Goal: Task Accomplishment & Management: Manage account settings

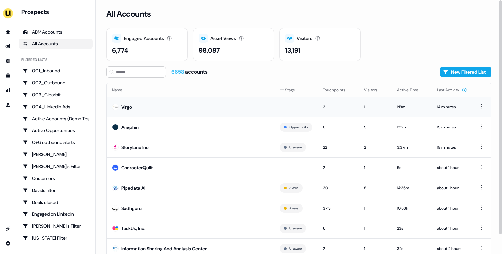
click at [168, 109] on td "Virgo" at bounding box center [191, 107] width 168 height 20
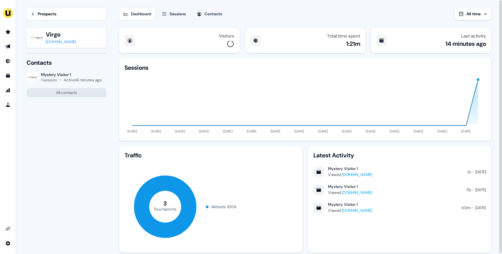
click at [49, 14] on div "Prospects" at bounding box center [47, 14] width 19 height 7
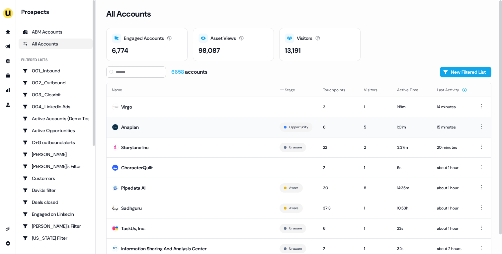
click at [187, 128] on td "Anaplan" at bounding box center [191, 127] width 168 height 20
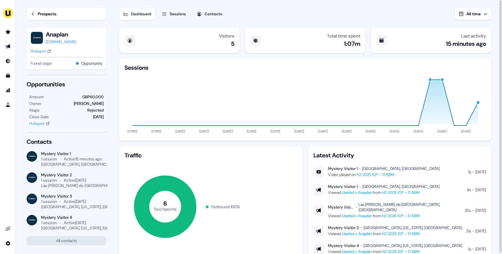
click at [48, 15] on div "Prospects" at bounding box center [47, 14] width 19 height 7
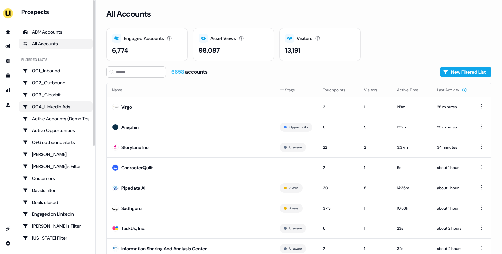
click at [68, 104] on div "004_LinkedIn Ads" at bounding box center [56, 106] width 66 height 7
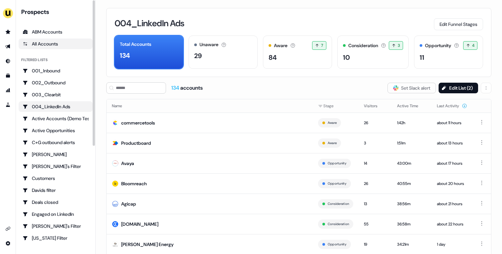
click at [47, 45] on div "All Accounts" at bounding box center [56, 43] width 66 height 7
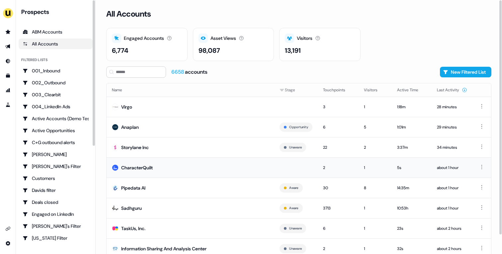
scroll to position [21, 0]
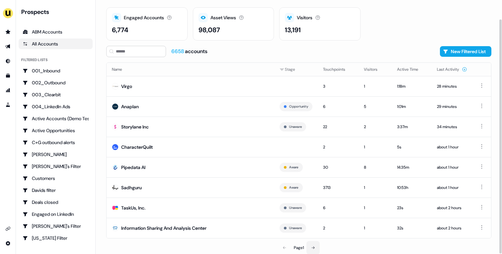
click at [309, 250] on button at bounding box center [312, 247] width 13 height 13
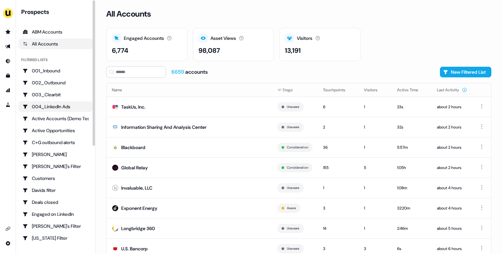
click at [45, 108] on div "004_LinkedIn Ads" at bounding box center [56, 106] width 66 height 7
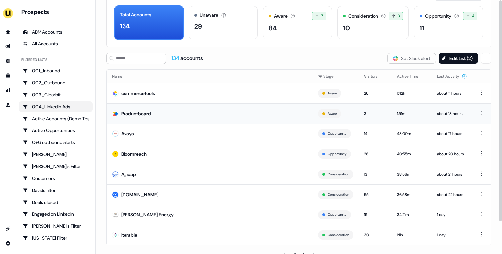
scroll to position [37, 0]
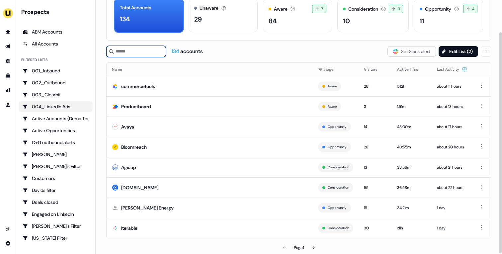
click at [150, 52] on input at bounding box center [136, 51] width 60 height 11
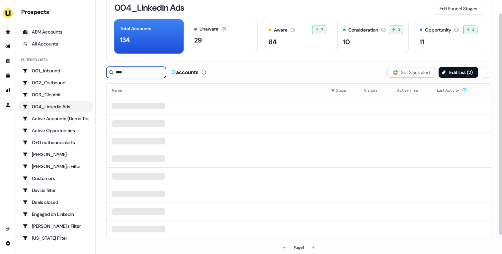
scroll to position [15, 0]
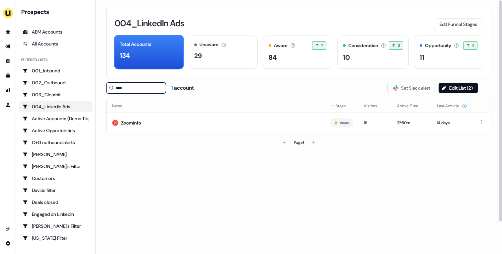
type input "****"
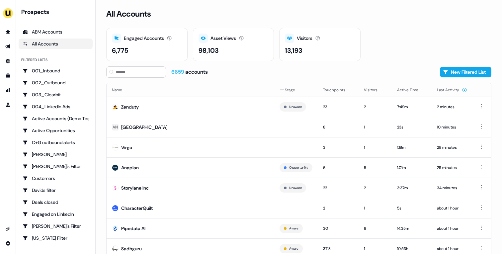
scroll to position [21, 0]
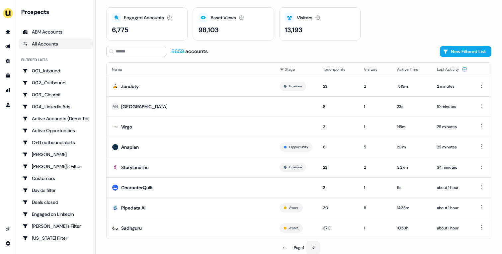
click at [316, 249] on button at bounding box center [312, 247] width 13 height 13
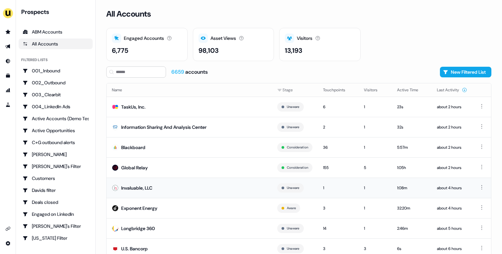
scroll to position [21, 0]
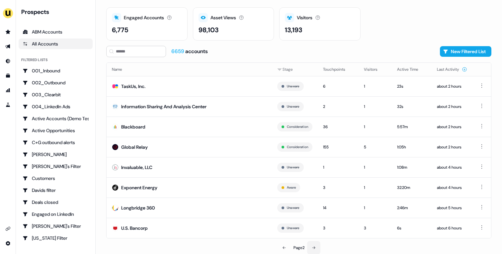
click at [311, 249] on button at bounding box center [313, 247] width 13 height 13
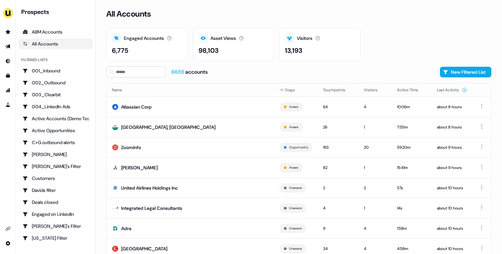
scroll to position [21, 0]
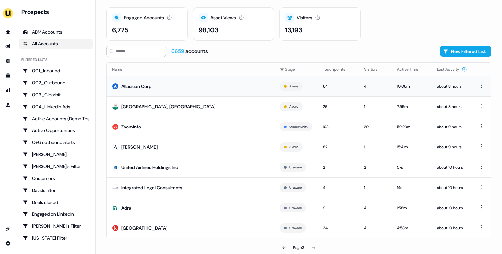
click at [152, 81] on td "Atlassian Corp" at bounding box center [191, 86] width 168 height 20
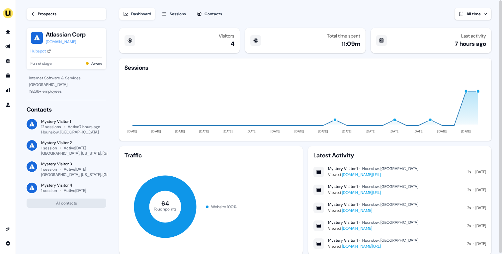
click at [48, 18] on link "Prospects" at bounding box center [67, 14] width 80 height 12
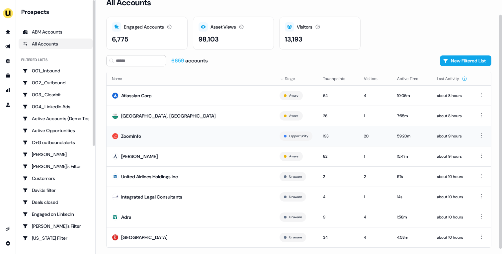
scroll to position [21, 0]
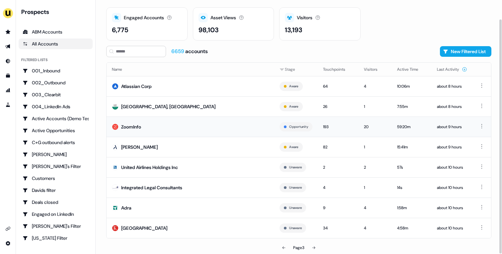
click at [215, 123] on td "ZoomInfo" at bounding box center [191, 127] width 168 height 20
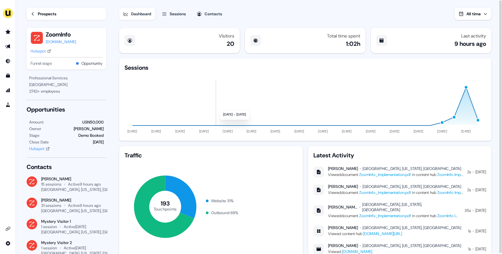
scroll to position [19, 0]
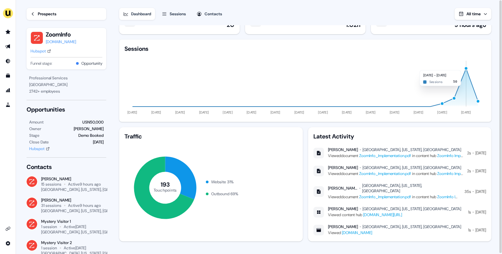
click at [467, 67] on div "button" at bounding box center [466, 68] width 4 height 4
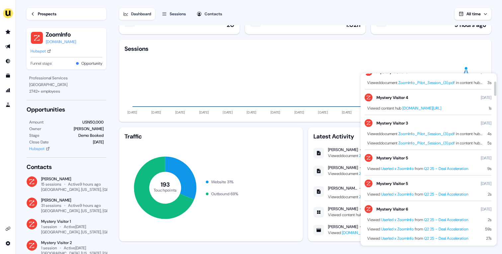
scroll to position [99, 0]
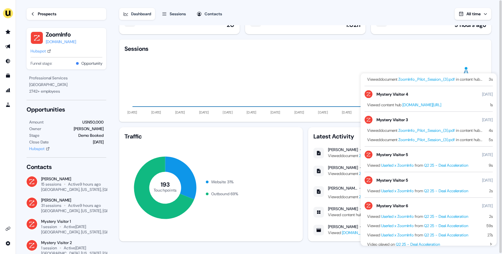
click at [67, 8] on link "Prospects" at bounding box center [67, 14] width 80 height 12
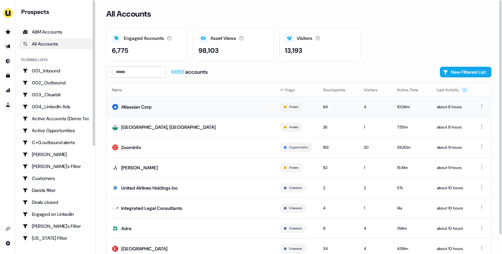
scroll to position [21, 0]
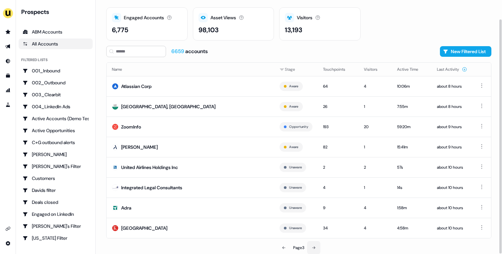
click at [314, 247] on icon at bounding box center [314, 248] width 4 height 4
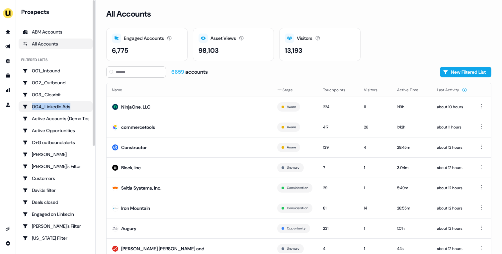
copy div "004_LinkedIn Ads"
drag, startPoint x: 31, startPoint y: 106, endPoint x: 71, endPoint y: 108, distance: 40.5
click at [71, 108] on div "004_LinkedIn Ads" at bounding box center [56, 106] width 66 height 7
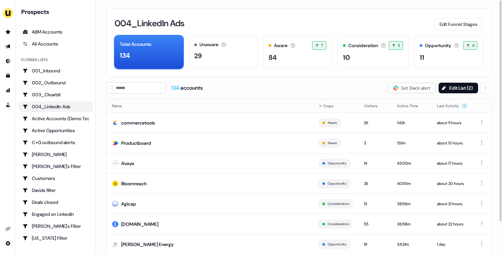
click at [272, 83] on div "134 accounts Slack Logo SVG Set Slack alert Edit List ( 2 )" at bounding box center [298, 87] width 385 height 11
click at [58, 44] on div "All Accounts" at bounding box center [56, 43] width 66 height 7
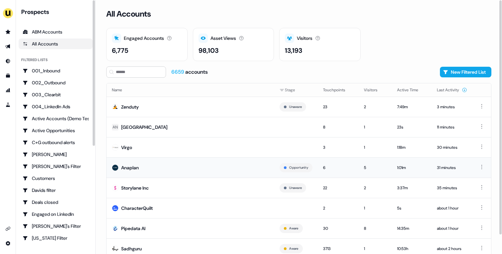
scroll to position [21, 0]
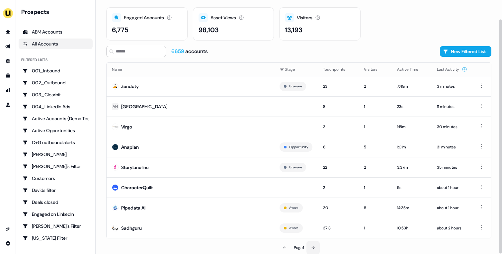
click at [316, 248] on button at bounding box center [312, 247] width 13 height 13
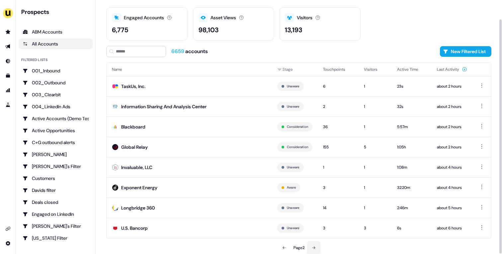
click at [316, 248] on button at bounding box center [313, 247] width 13 height 13
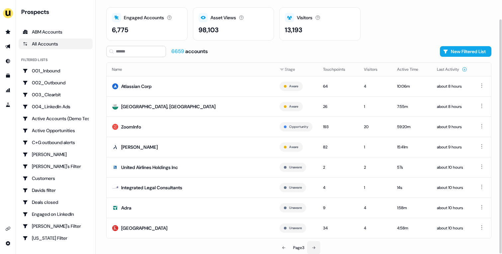
click at [316, 247] on button at bounding box center [313, 247] width 13 height 13
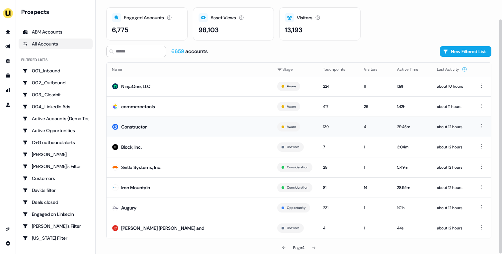
click at [195, 130] on td "Constructor" at bounding box center [189, 127] width 165 height 20
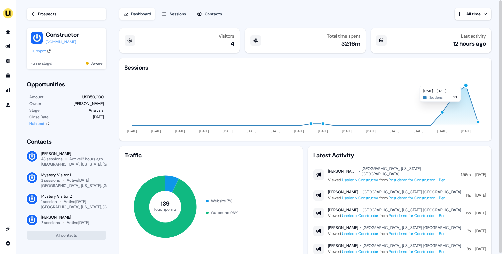
click at [466, 86] on div "button" at bounding box center [466, 85] width 5 height 5
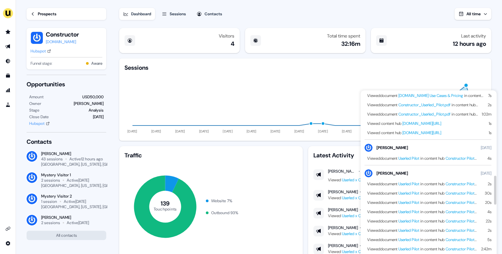
scroll to position [512, 0]
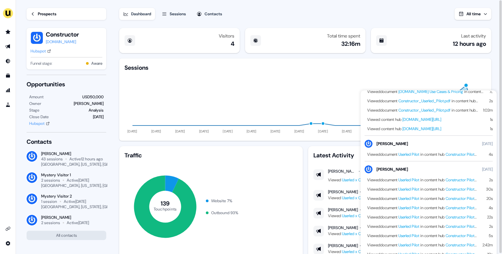
click at [62, 16] on link "Prospects" at bounding box center [67, 14] width 80 height 12
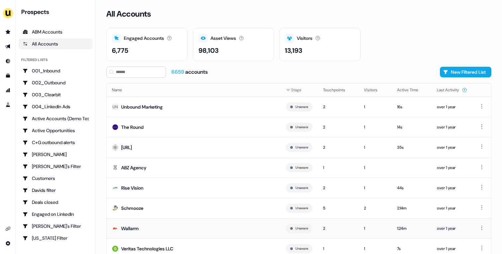
scroll to position [21, 0]
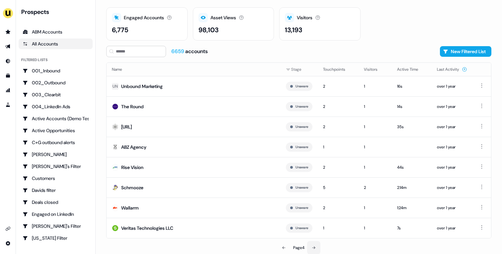
click at [317, 249] on button at bounding box center [313, 247] width 13 height 13
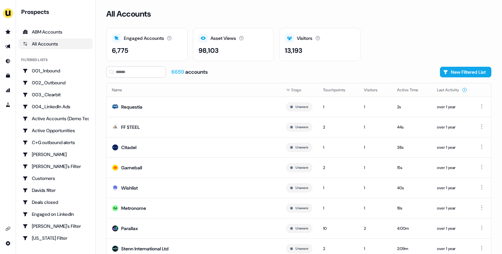
scroll to position [21, 0]
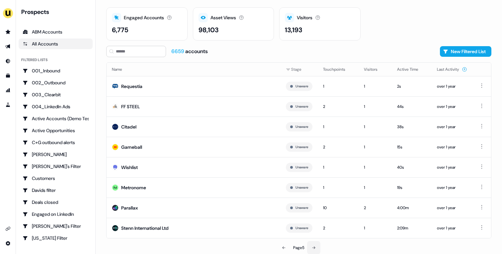
click at [313, 247] on icon at bounding box center [313, 247] width 3 height 3
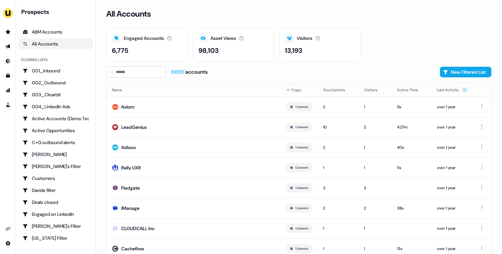
scroll to position [21, 0]
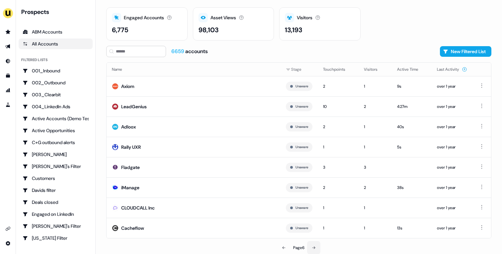
click at [314, 246] on icon at bounding box center [314, 248] width 4 height 4
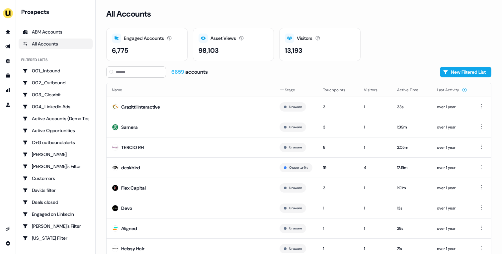
scroll to position [21, 0]
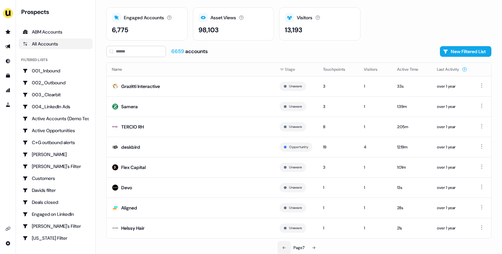
click at [277, 245] on button at bounding box center [283, 247] width 13 height 13
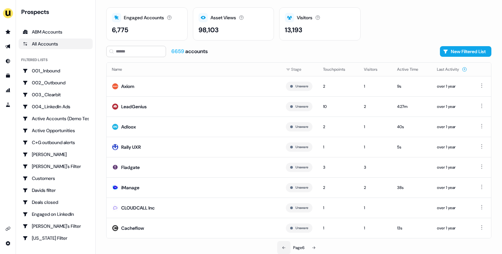
click at [277, 245] on button at bounding box center [283, 247] width 13 height 13
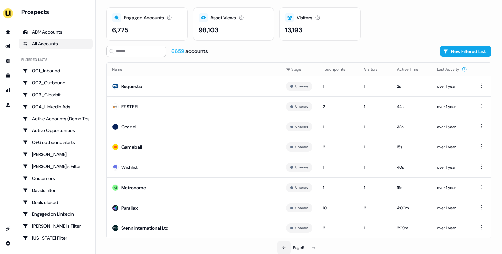
click at [277, 245] on button at bounding box center [283, 247] width 13 height 13
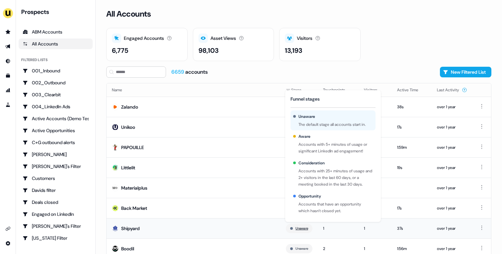
scroll to position [21, 0]
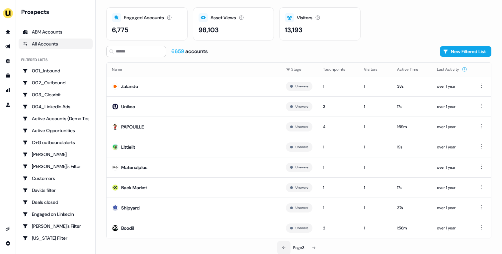
click at [288, 244] on button at bounding box center [283, 247] width 13 height 13
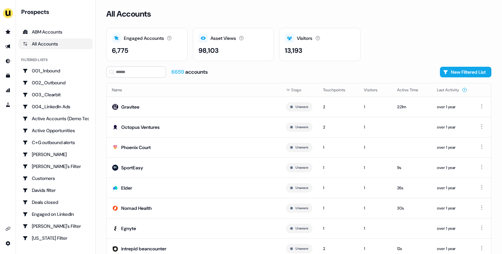
scroll to position [21, 0]
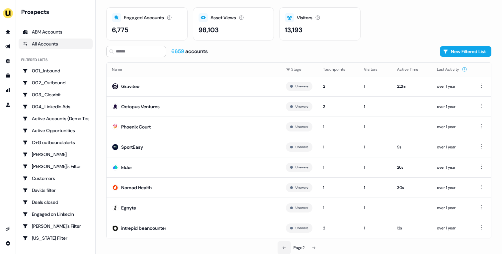
click at [288, 244] on button at bounding box center [283, 247] width 13 height 13
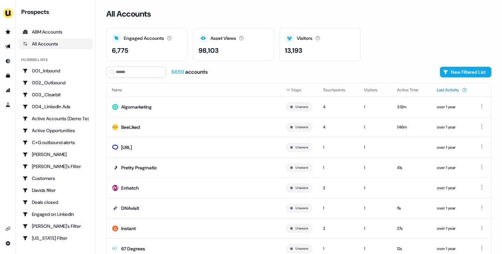
click at [460, 90] on button "Last Activity" at bounding box center [452, 90] width 30 height 12
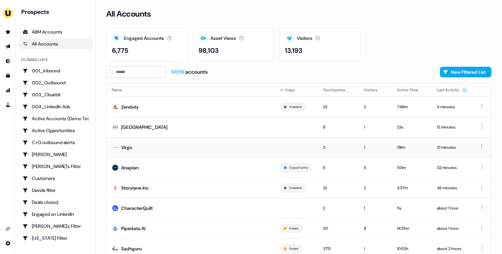
scroll to position [21, 0]
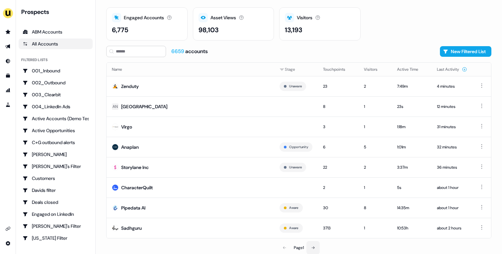
click at [315, 248] on icon at bounding box center [313, 248] width 4 height 4
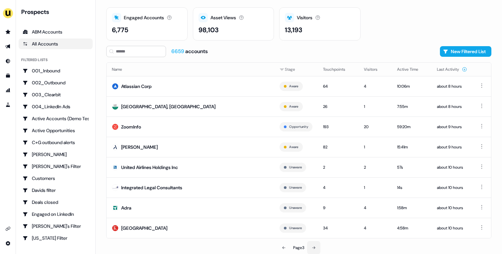
click at [315, 248] on icon at bounding box center [314, 248] width 4 height 4
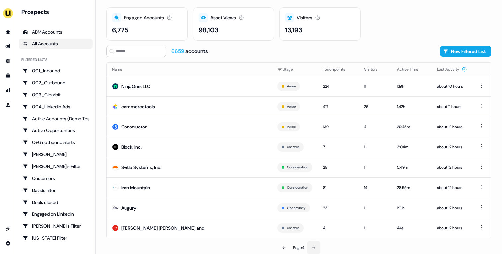
click at [315, 248] on icon at bounding box center [314, 248] width 4 height 4
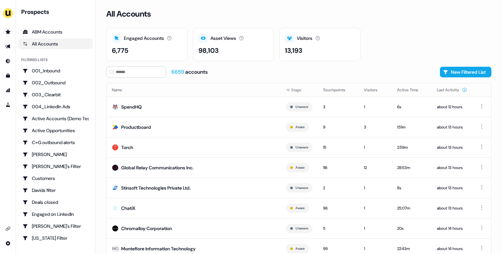
scroll to position [21, 0]
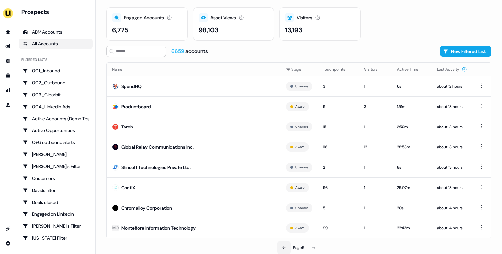
click at [284, 247] on icon at bounding box center [284, 248] width 4 height 4
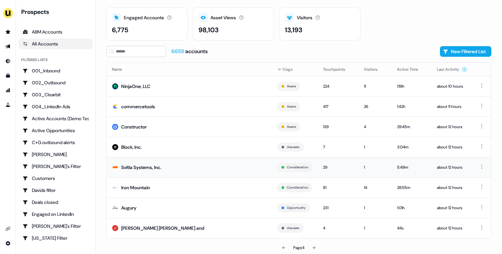
click at [155, 167] on div "Svitla Systems, Inc." at bounding box center [141, 167] width 40 height 7
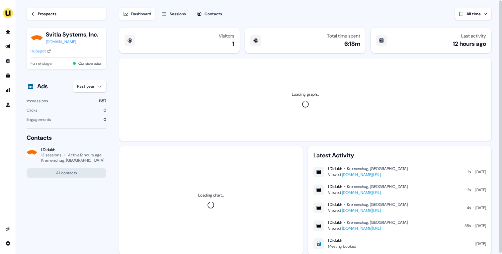
click at [100, 90] on html "For the best experience switch devices to a bigger screen. Go to Userled.io Loa…" at bounding box center [251, 127] width 502 height 254
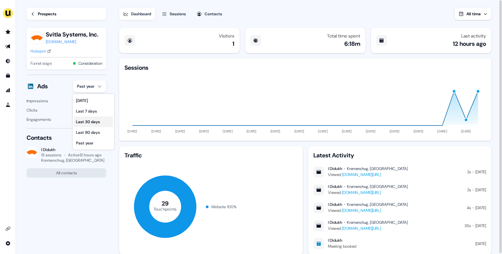
click at [94, 122] on div "Last 30 days" at bounding box center [93, 122] width 39 height 11
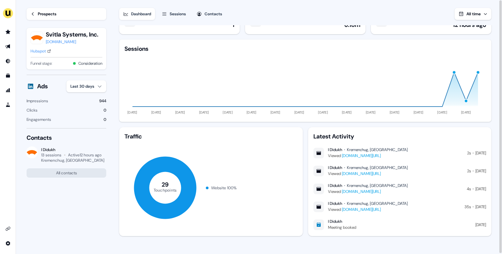
click at [478, 72] on div "button" at bounding box center [478, 72] width 4 height 4
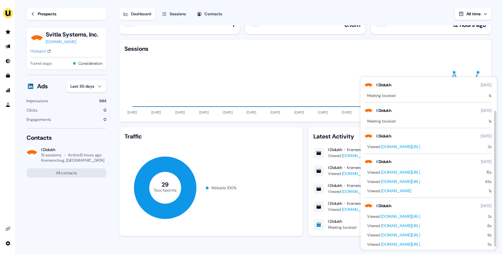
scroll to position [46, 0]
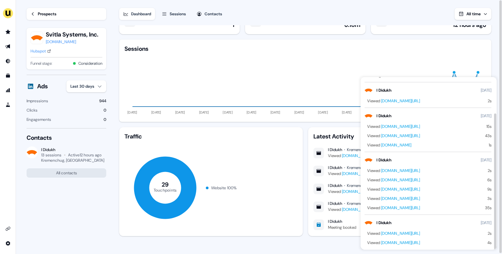
click at [454, 69] on icon "11 Jun 24 13 Jul 24 14 Aug 24 15 Sep 24 17 Oct 24 18 Nov 24 20 Dec 24 21 Jan 25…" at bounding box center [304, 85] width 361 height 64
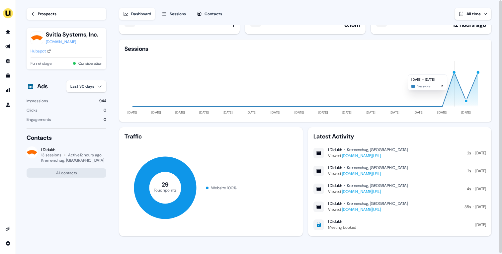
click at [454, 72] on div "button" at bounding box center [454, 72] width 4 height 4
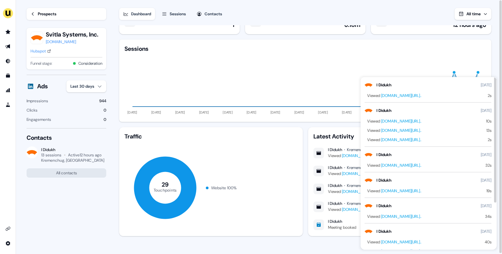
scroll to position [64, 0]
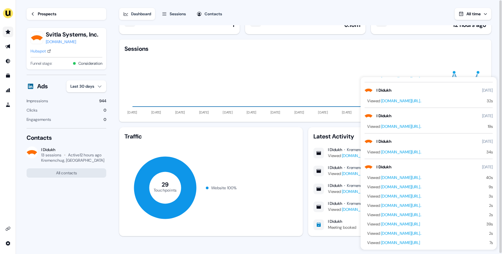
click at [9, 32] on icon "Go to prospects" at bounding box center [8, 32] width 5 height 4
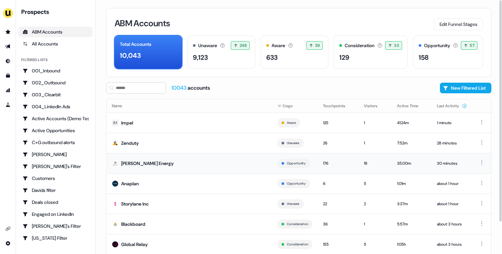
click at [184, 164] on td "Rystad Energy" at bounding box center [189, 163] width 165 height 20
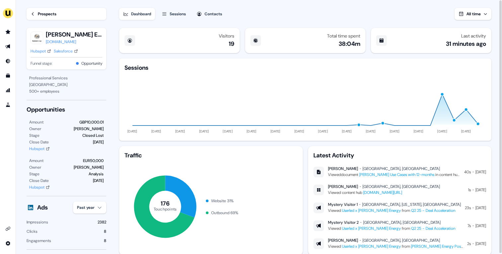
click at [43, 51] on div "Hubspot" at bounding box center [38, 51] width 15 height 7
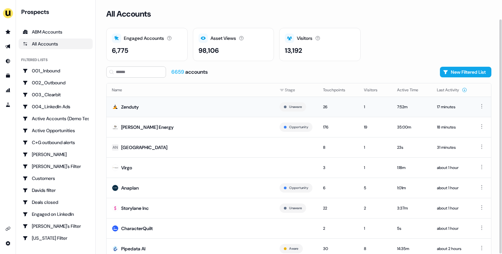
scroll to position [21, 0]
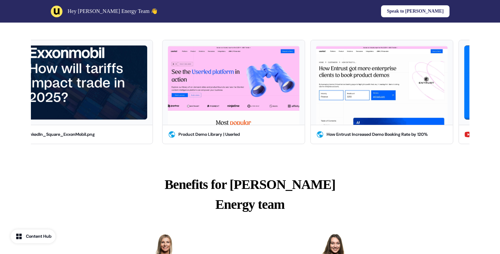
scroll to position [344, 0]
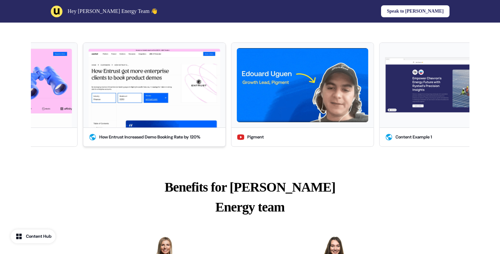
drag, startPoint x: 416, startPoint y: 123, endPoint x: 199, endPoint y: 133, distance: 217.3
click at [199, 133] on button "How Entrust Increased Demo Booking Rate by 120%" at bounding box center [154, 94] width 143 height 104
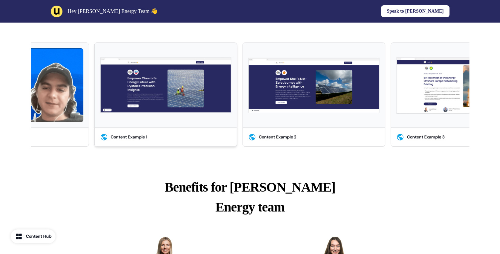
drag, startPoint x: 326, startPoint y: 129, endPoint x: 93, endPoint y: 130, distance: 233.4
click at [93, 130] on div "Content Example 1" at bounding box center [163, 94] width 148 height 104
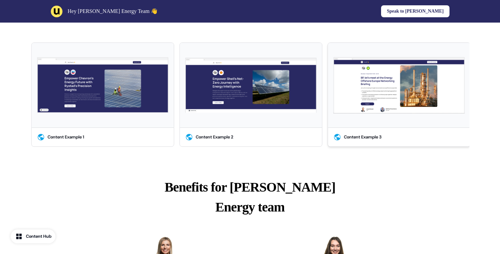
drag, startPoint x: 425, startPoint y: 123, endPoint x: 201, endPoint y: 130, distance: 224.1
click at [327, 130] on button "Content Example 3" at bounding box center [398, 94] width 143 height 104
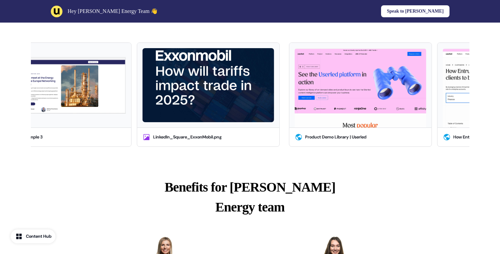
drag, startPoint x: 364, startPoint y: 133, endPoint x: 149, endPoint y: 148, distance: 214.9
click at [149, 148] on div "Product Demo Library | Userled How Entrust Increased Demo Booking Rate by 120% …" at bounding box center [250, 95] width 438 height 112
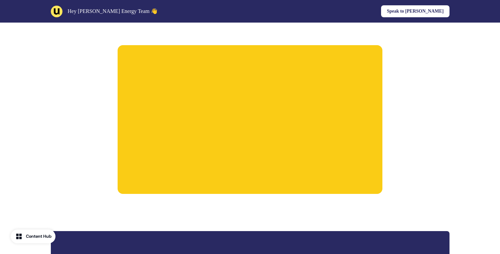
scroll to position [813, 0]
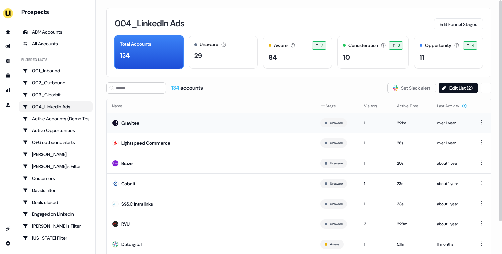
click at [247, 128] on td "Gravitee" at bounding box center [211, 123] width 208 height 20
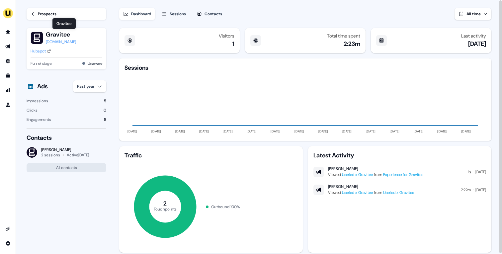
click at [52, 19] on div "Gravitee Gravitee" at bounding box center [64, 23] width 24 height 11
click at [46, 15] on div "Prospects" at bounding box center [47, 14] width 19 height 7
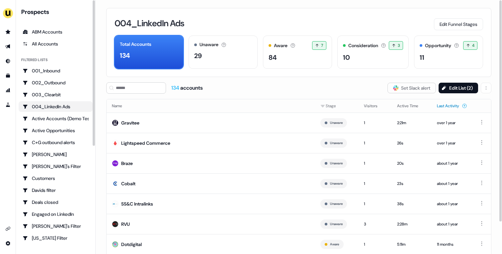
click at [452, 107] on button "Last Activity" at bounding box center [452, 106] width 30 height 12
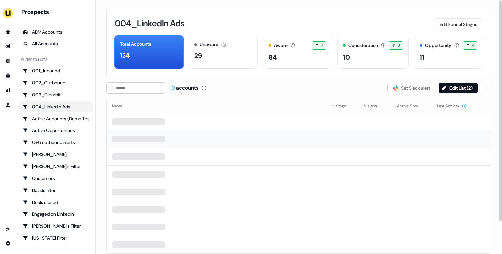
click at [280, 135] on td at bounding box center [216, 139] width 219 height 18
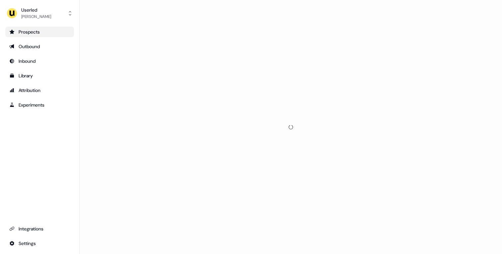
click at [37, 32] on div "Prospects" at bounding box center [39, 32] width 61 height 7
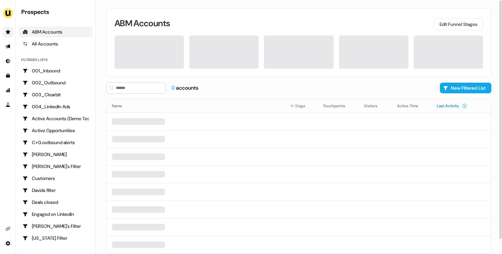
click at [447, 109] on button "Last Activity" at bounding box center [452, 106] width 30 height 12
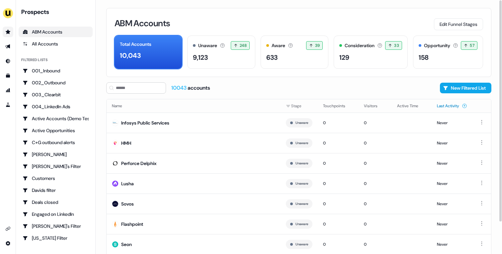
click at [443, 103] on button "Last Activity" at bounding box center [452, 106] width 30 height 12
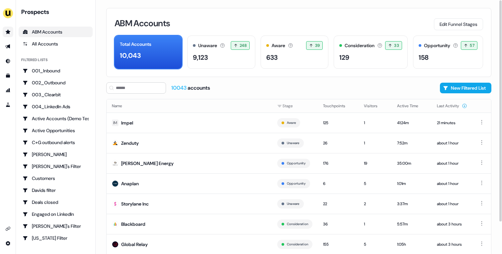
click at [443, 103] on button "Last Activity" at bounding box center [452, 106] width 30 height 12
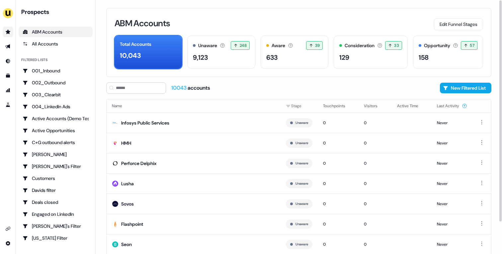
click at [443, 103] on button "Last Activity" at bounding box center [452, 106] width 30 height 12
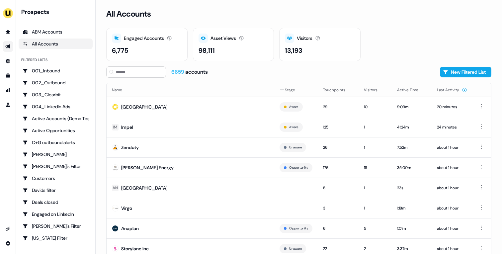
click at [4, 46] on link "Go to outbound experience" at bounding box center [8, 46] width 11 height 11
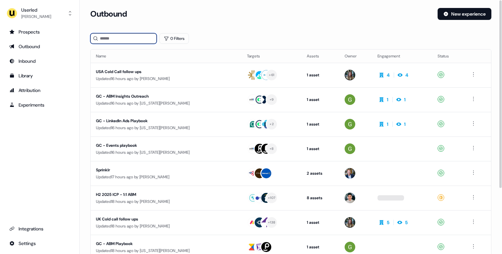
click at [134, 40] on input at bounding box center [123, 38] width 66 height 11
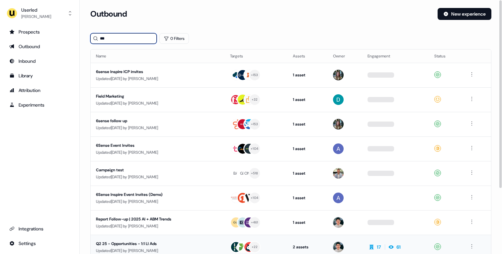
type input "***"
click at [174, 244] on div "Q2 25 - Opportunities - 1:1 LI Ads" at bounding box center [157, 243] width 123 height 7
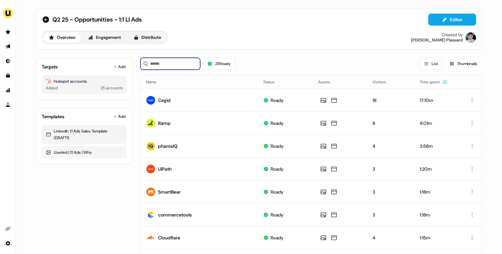
click at [179, 63] on input at bounding box center [170, 64] width 60 height 12
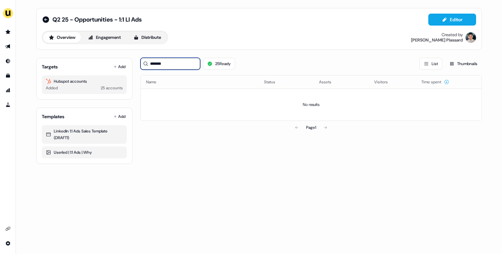
type input "********"
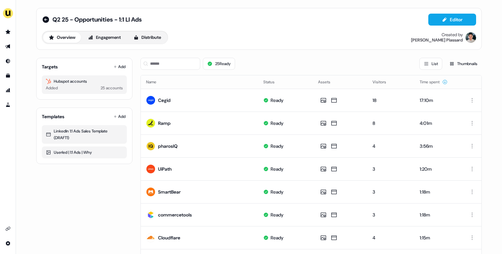
click at [119, 61] on div "Targets Add Hubspot accounts Added 25 accounts" at bounding box center [84, 79] width 96 height 42
click at [119, 66] on button "Add" at bounding box center [119, 66] width 15 height 9
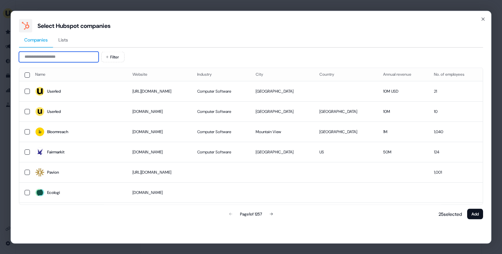
click at [84, 53] on input at bounding box center [59, 56] width 80 height 11
paste input "********"
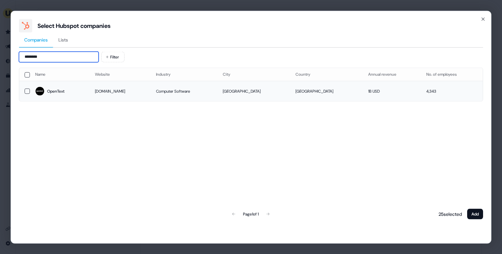
type input "********"
click at [101, 94] on td "opentext.com" at bounding box center [120, 91] width 61 height 20
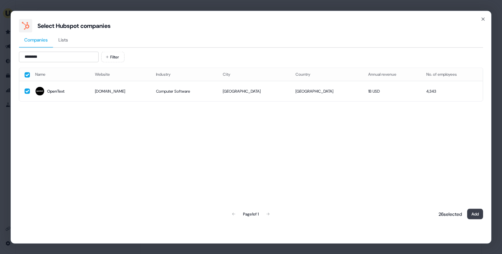
click at [476, 211] on button "Add" at bounding box center [475, 213] width 16 height 11
click at [476, 213] on button "Add" at bounding box center [475, 213] width 16 height 11
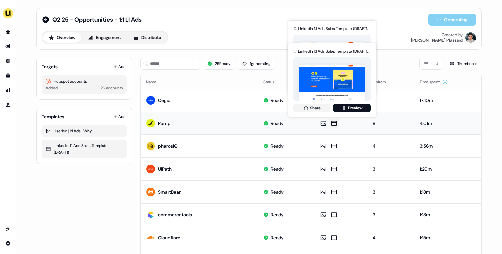
scroll to position [314, 0]
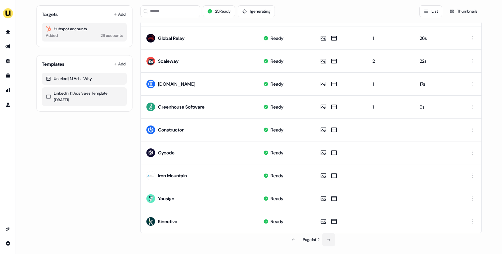
click at [329, 241] on icon at bounding box center [329, 240] width 4 height 4
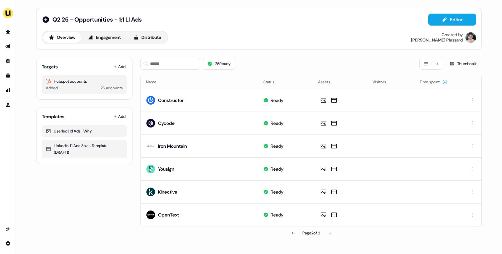
click at [144, 43] on div "Overview Engagement Distribute" at bounding box center [105, 37] width 126 height 13
click at [139, 40] on icon at bounding box center [135, 37] width 5 height 5
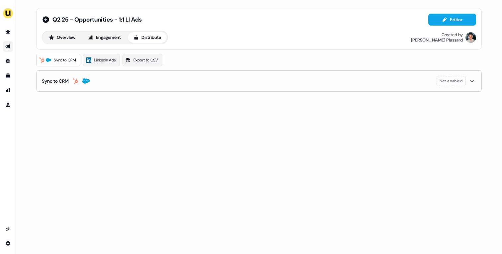
click at [109, 66] on div "Sync to CRM LinkedIn Ads Export to CSV Sync to CRM Not enabled" at bounding box center [258, 73] width 445 height 38
click at [106, 61] on span "LinkedIn Ads" at bounding box center [105, 60] width 22 height 7
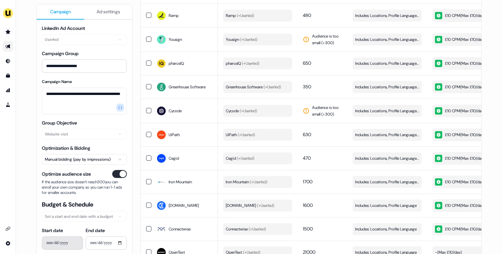
scroll to position [483, 0]
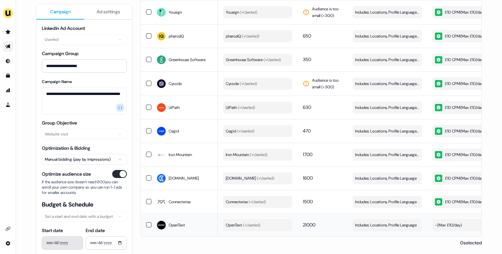
click at [260, 224] on span "(+ Userled )" at bounding box center [251, 224] width 18 height 5
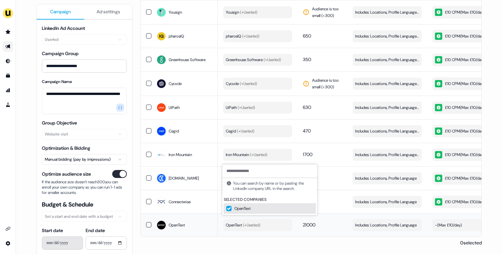
click at [330, 224] on td "21000" at bounding box center [322, 224] width 50 height 23
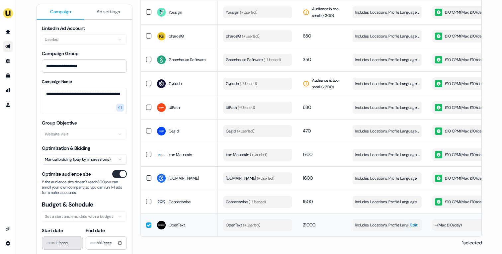
click at [374, 219] on button "Includes: Locations, Profile Language Edit" at bounding box center [387, 225] width 69 height 12
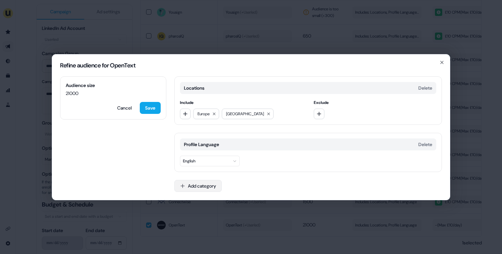
click at [205, 186] on button "Add category" at bounding box center [197, 186] width 47 height 12
type input "*********"
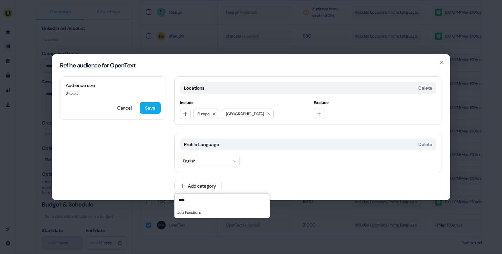
type input "****"
click at [201, 213] on div "Job Functions" at bounding box center [222, 212] width 95 height 11
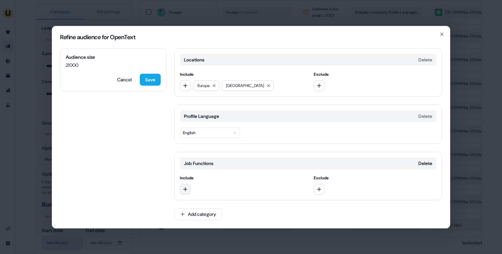
click at [186, 187] on icon "button" at bounding box center [185, 189] width 5 height 5
type input "*********"
click at [197, 220] on div "Marketing" at bounding box center [228, 216] width 92 height 11
click at [190, 213] on button "Add category" at bounding box center [197, 214] width 47 height 12
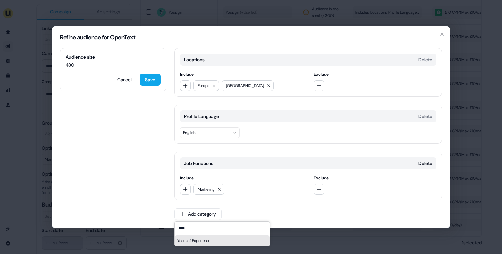
type input "****"
click at [204, 243] on div "Years of Experience" at bounding box center [222, 240] width 95 height 11
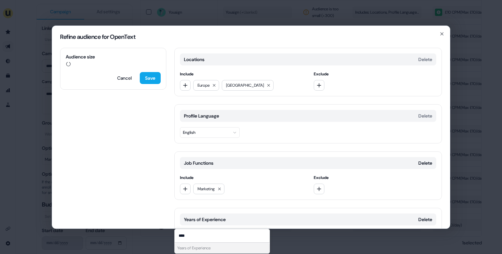
scroll to position [46, 0]
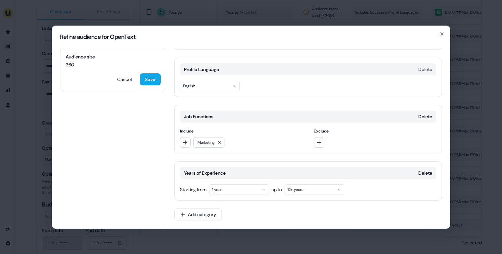
click at [235, 192] on button "1 year" at bounding box center [239, 189] width 60 height 11
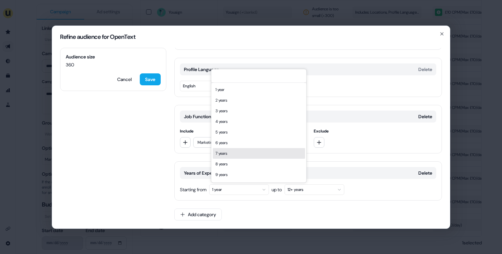
click at [241, 153] on div "7 years" at bounding box center [259, 153] width 92 height 11
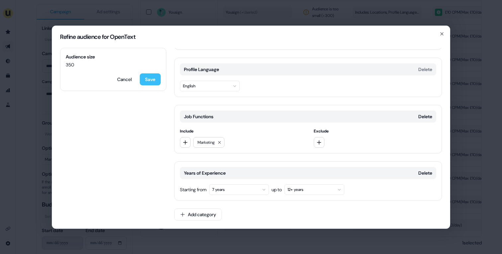
click at [157, 82] on button "Save" at bounding box center [150, 79] width 21 height 12
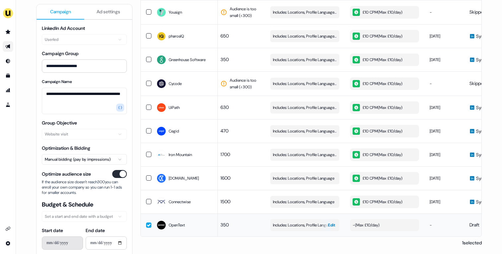
scroll to position [0, 120]
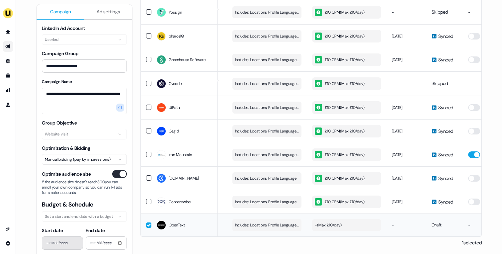
click at [353, 221] on button "- ( Max £10/day )" at bounding box center [346, 225] width 69 height 12
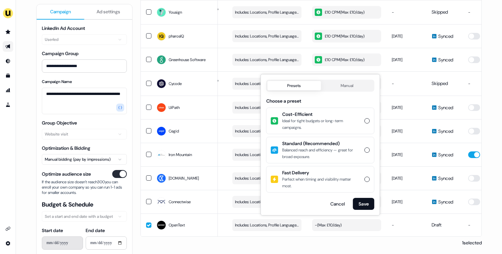
click at [362, 126] on div "Cost-Efficient Ideal for tight budgets or long-term campaigns." at bounding box center [320, 120] width 107 height 25
click at [364, 123] on button "Cost-Efficient Ideal for tight budgets or long-term campaigns." at bounding box center [366, 120] width 5 height 5
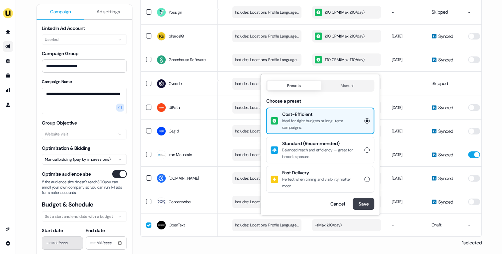
click at [364, 204] on button "Save" at bounding box center [364, 204] width 22 height 12
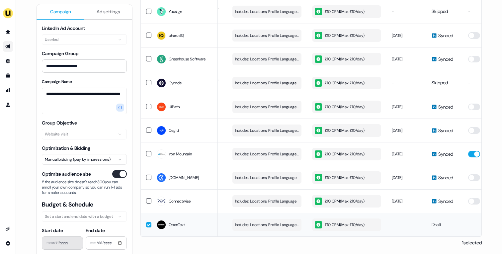
scroll to position [0, 188]
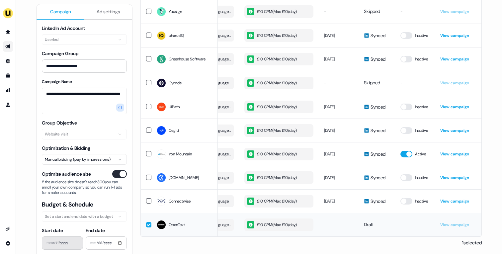
click at [281, 223] on div "£10 CPM ( Max £10/day )" at bounding box center [272, 224] width 50 height 7
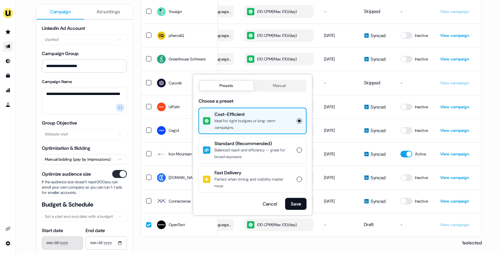
click at [290, 176] on div "Perfect when timing and visibility matter most." at bounding box center [253, 182] width 78 height 13
click at [297, 177] on button "Fast Delivery Perfect when timing and visibility matter most." at bounding box center [299, 179] width 5 height 5
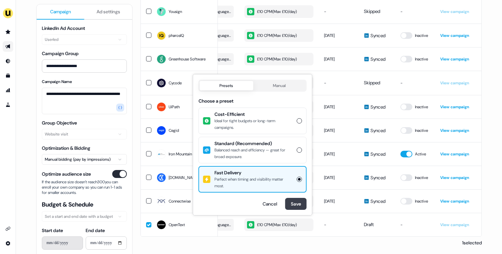
click at [301, 202] on button "Save" at bounding box center [296, 204] width 22 height 12
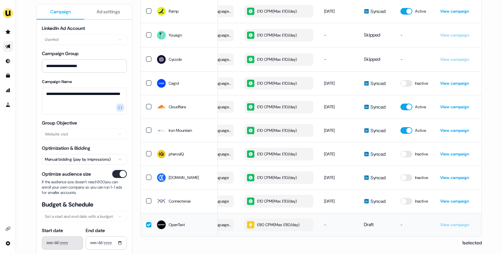
click at [268, 225] on div "£80 CPM ( Max £80/day )" at bounding box center [273, 224] width 52 height 7
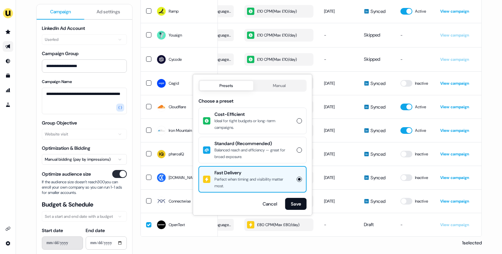
click at [257, 147] on div "Balanced reach and efficiency — great for broad exposure." at bounding box center [253, 153] width 78 height 13
click at [297, 147] on button "Standard (Recommended) Balanced reach and efficiency — great for broad exposure." at bounding box center [299, 149] width 5 height 5
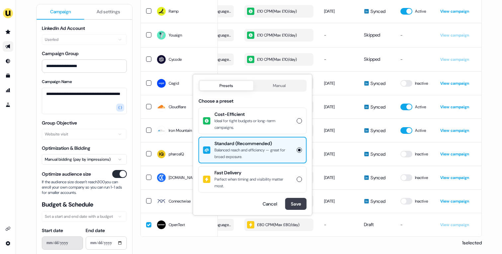
click at [298, 204] on button "Save" at bounding box center [296, 204] width 22 height 12
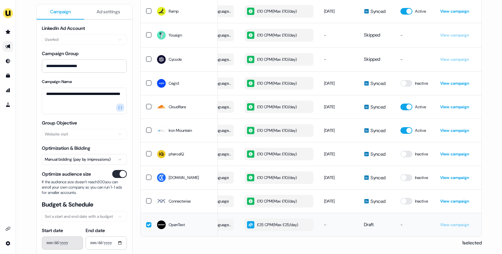
click at [146, 224] on button "button" at bounding box center [148, 224] width 5 height 5
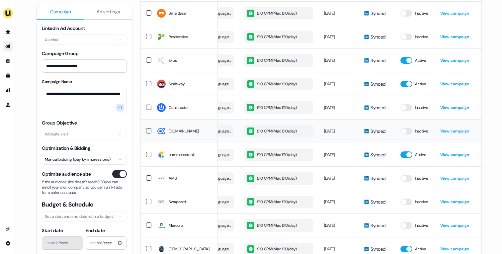
scroll to position [0, 0]
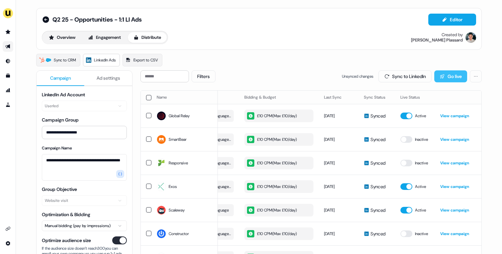
click at [440, 73] on button "Go live" at bounding box center [450, 76] width 33 height 12
click at [411, 73] on button "Sync to LinkedIn" at bounding box center [404, 76] width 53 height 12
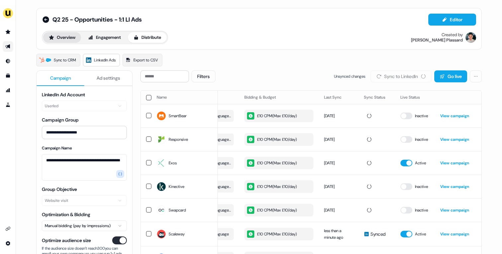
click at [69, 41] on button "Overview" at bounding box center [62, 37] width 38 height 11
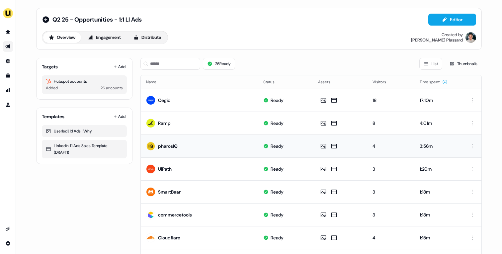
scroll to position [314, 0]
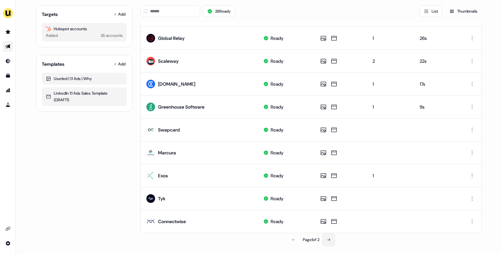
click at [332, 240] on button at bounding box center [328, 239] width 13 height 13
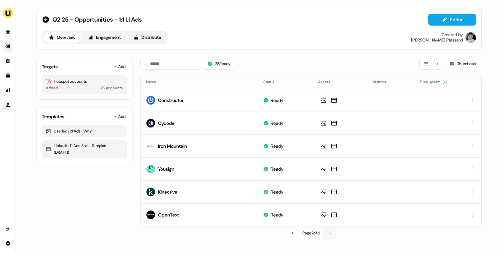
scroll to position [0, 0]
click at [161, 37] on button "Distribute" at bounding box center [147, 37] width 39 height 11
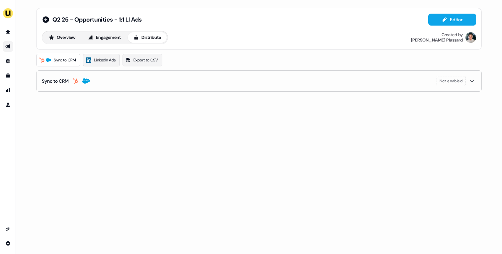
click at [106, 64] on link "LinkedIn Ads" at bounding box center [101, 60] width 37 height 13
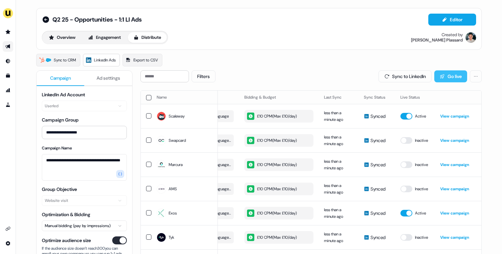
click at [445, 79] on button "Go live" at bounding box center [450, 76] width 33 height 12
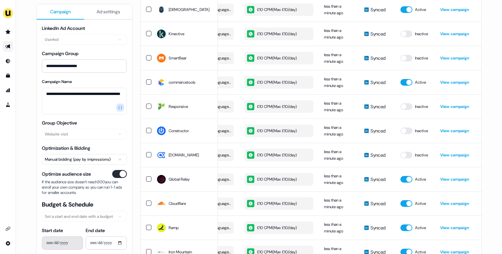
scroll to position [500, 0]
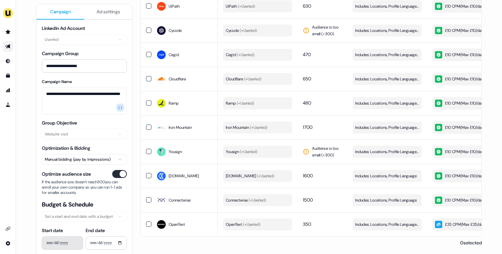
scroll to position [0, 188]
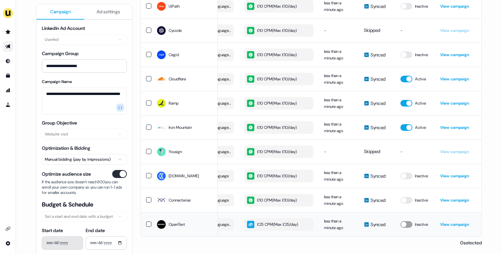
click at [407, 222] on button "button" at bounding box center [406, 224] width 12 height 7
click at [448, 222] on link "View campaign" at bounding box center [454, 224] width 29 height 5
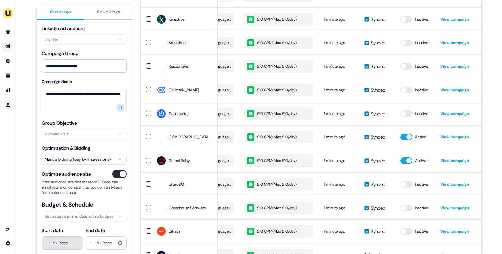
scroll to position [0, 0]
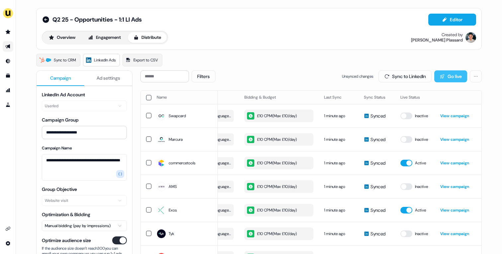
click at [443, 77] on button "Go live" at bounding box center [450, 76] width 33 height 12
click at [414, 74] on button "Sync to LinkedIn" at bounding box center [404, 76] width 53 height 12
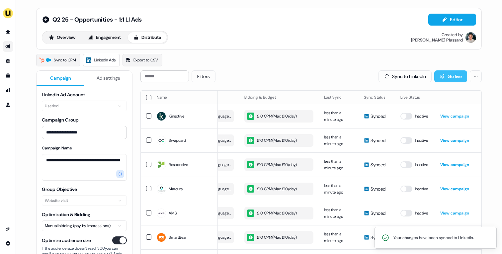
click at [446, 77] on button "Go live" at bounding box center [450, 76] width 33 height 12
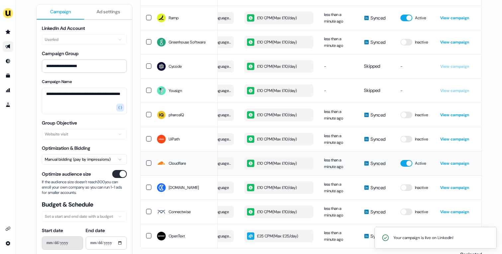
scroll to position [500, 0]
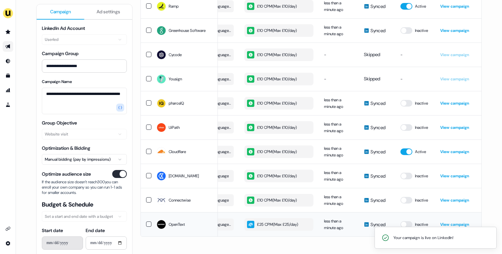
click at [382, 218] on td "Synced" at bounding box center [376, 224] width 37 height 24
click at [405, 221] on button "button" at bounding box center [406, 224] width 12 height 7
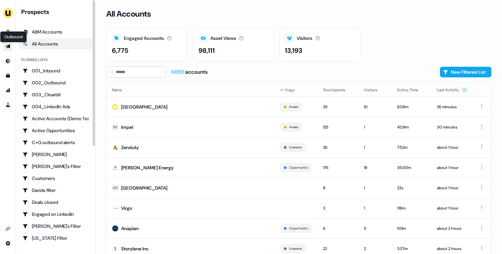
click at [6, 46] on icon "Go to outbound experience" at bounding box center [7, 46] width 5 height 4
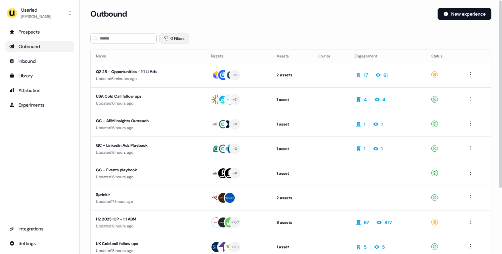
click at [178, 38] on button "0 Filters" at bounding box center [174, 38] width 30 height 11
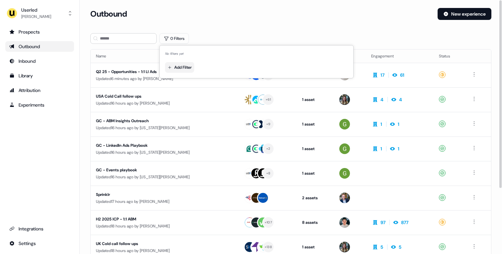
click at [183, 68] on html "For the best experience switch devices to a bigger screen. Go to [DOMAIN_NAME] …" at bounding box center [251, 127] width 502 height 254
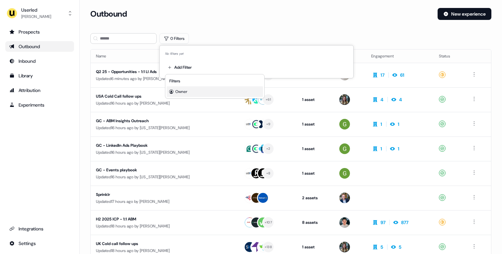
click at [190, 92] on div "Owner" at bounding box center [215, 91] width 96 height 11
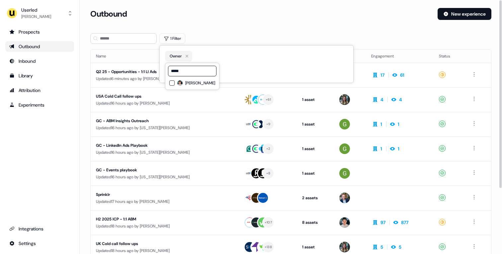
type input "*****"
click at [203, 84] on span "[PERSON_NAME]" at bounding box center [200, 82] width 30 height 5
click at [219, 41] on div "1 Filter" at bounding box center [290, 38] width 401 height 11
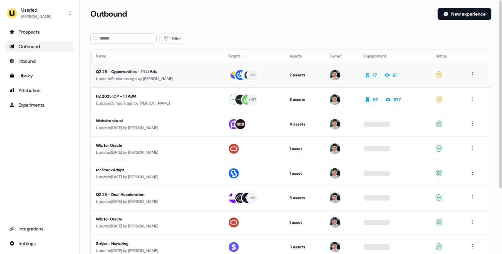
click at [205, 70] on div "Q2 25 - Opportunities - 1:1 LI Ads" at bounding box center [156, 71] width 121 height 7
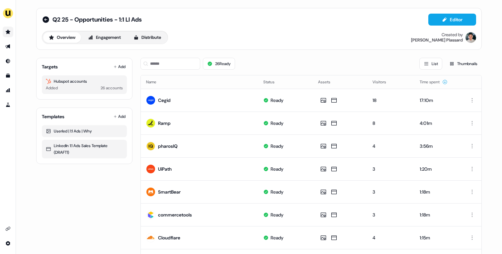
click at [9, 35] on link "Go to prospects" at bounding box center [8, 32] width 11 height 11
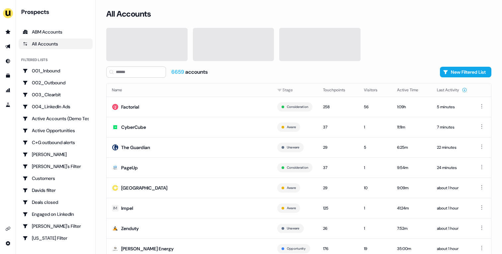
scroll to position [21, 0]
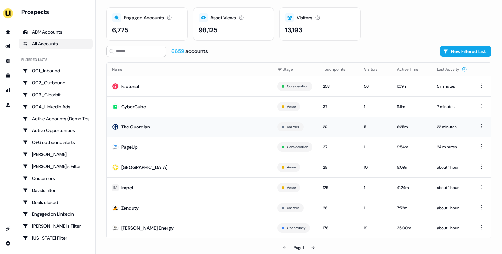
click at [193, 130] on td "The Guardian" at bounding box center [189, 127] width 165 height 20
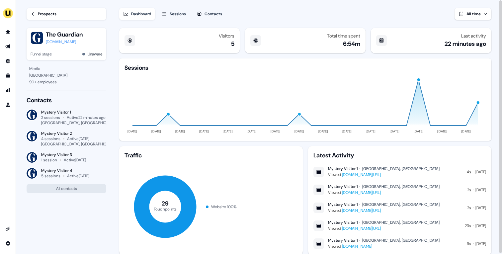
click at [50, 14] on div "Prospects" at bounding box center [47, 14] width 19 height 7
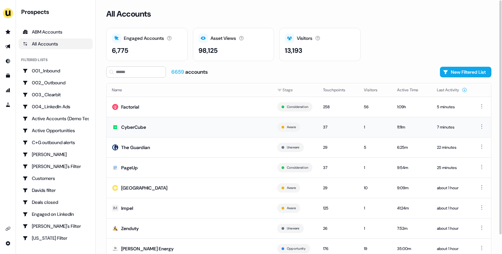
click at [143, 126] on div "CyberCube" at bounding box center [133, 127] width 25 height 7
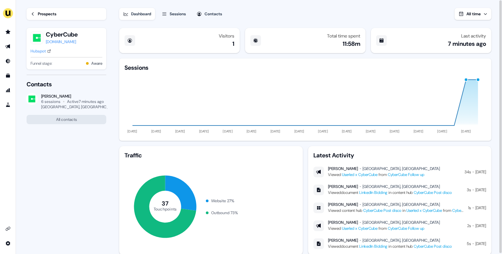
click at [38, 20] on div "Prospects CyberCube [DOMAIN_NAME] Hubspot Funnel stage: Aware" at bounding box center [67, 37] width 80 height 75
click at [37, 15] on link "Prospects" at bounding box center [67, 14] width 80 height 12
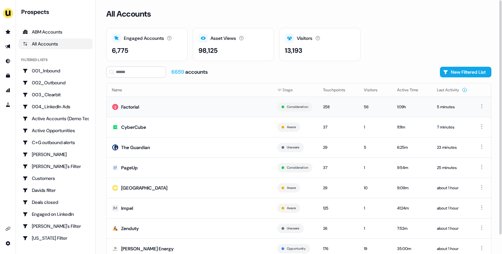
click at [152, 98] on td "Factorial" at bounding box center [189, 107] width 165 height 20
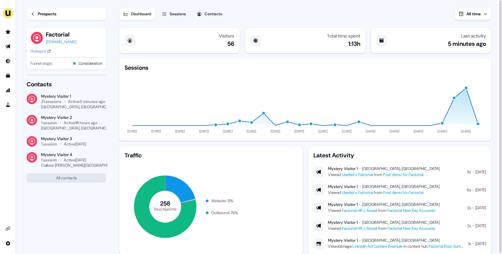
click at [44, 50] on div "Hubspot" at bounding box center [38, 51] width 15 height 7
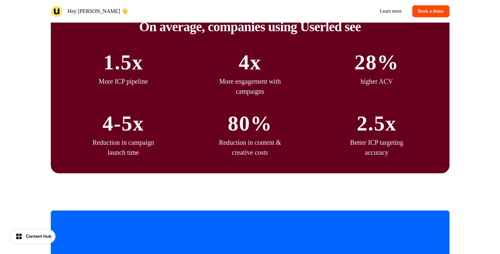
scroll to position [2000, 0]
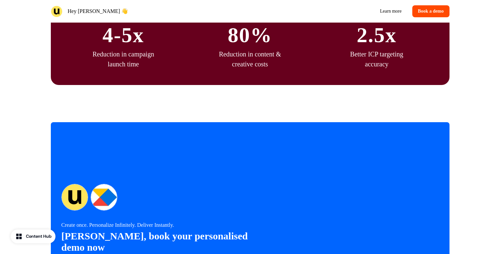
scroll to position [1953, 0]
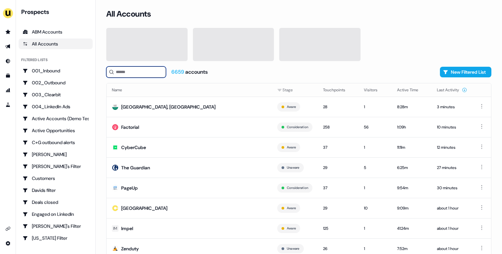
click at [134, 71] on input at bounding box center [136, 71] width 60 height 11
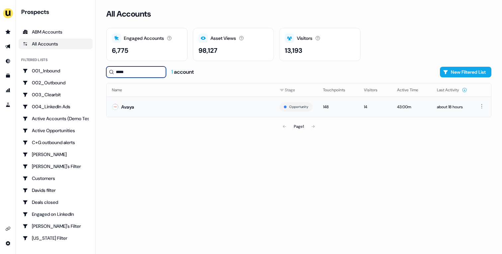
type input "*****"
click at [157, 108] on td "Avaya" at bounding box center [191, 107] width 168 height 20
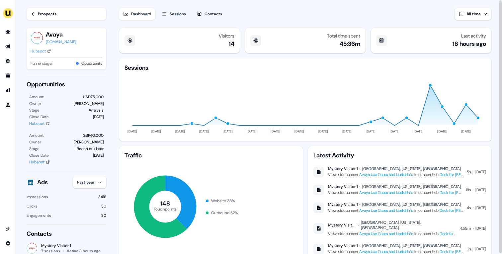
click at [179, 15] on div "Sessions" at bounding box center [178, 14] width 16 height 7
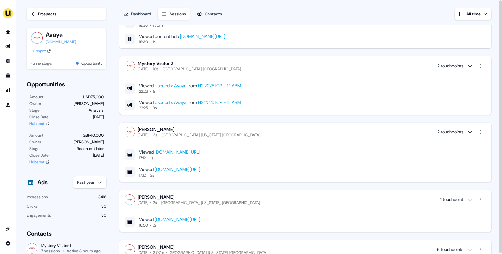
scroll to position [1055, 0]
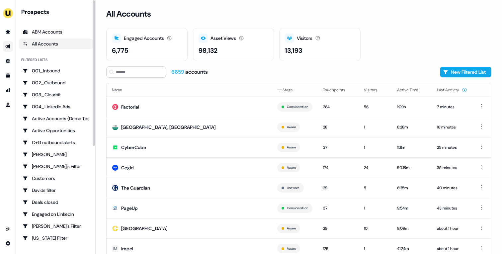
click at [10, 44] on link "Go to outbound experience" at bounding box center [8, 46] width 11 height 11
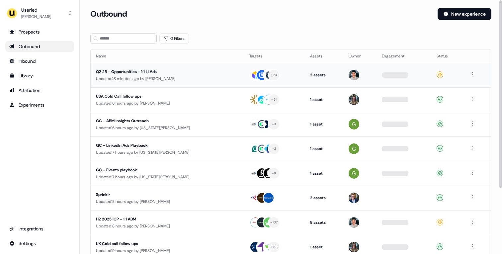
click at [199, 71] on div "Q2 25 - Opportunities - 1:1 LI Ads" at bounding box center [158, 71] width 125 height 7
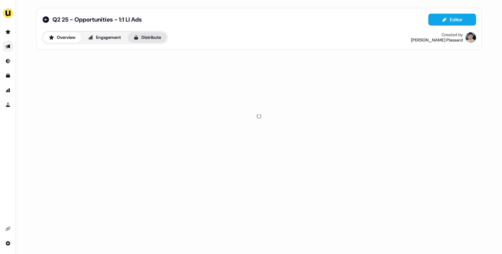
click at [157, 34] on button "Distribute" at bounding box center [147, 37] width 39 height 11
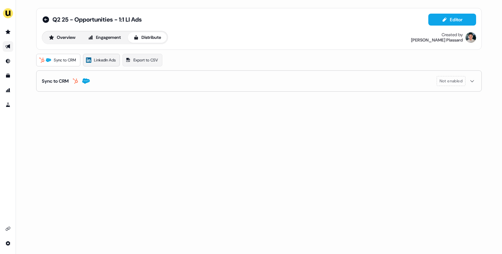
click at [106, 60] on span "LinkedIn Ads" at bounding box center [105, 60] width 22 height 7
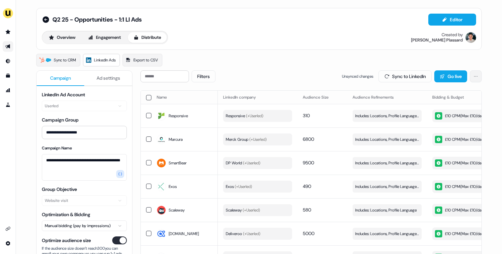
click at [477, 78] on html "**********" at bounding box center [251, 127] width 502 height 254
click at [471, 91] on link "View Campaign Group" at bounding box center [454, 90] width 46 height 11
click at [439, 74] on icon at bounding box center [441, 76] width 5 height 5
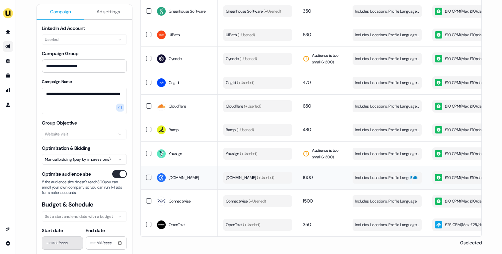
click at [386, 181] on span "Includes: Locations, Profile Language" at bounding box center [385, 177] width 61 height 7
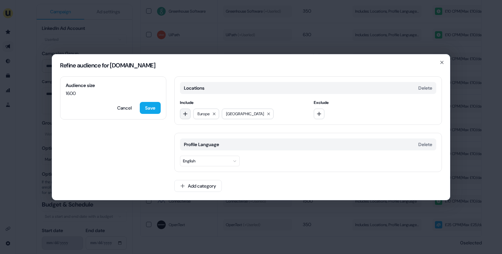
click at [186, 115] on icon "button" at bounding box center [185, 113] width 5 height 5
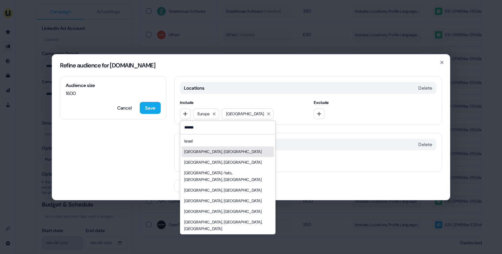
type input "******"
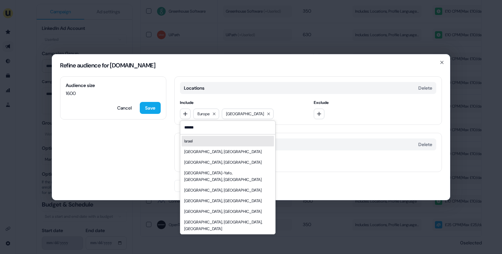
click at [207, 140] on div "Israel" at bounding box center [228, 141] width 92 height 11
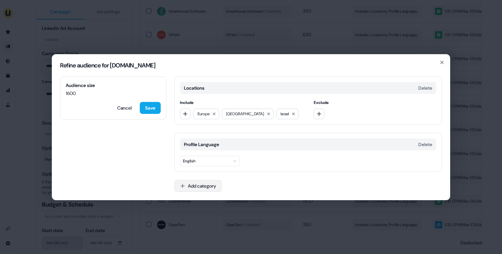
click at [205, 185] on button "Add category" at bounding box center [197, 186] width 47 height 12
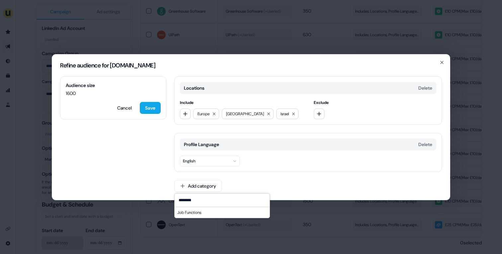
type input "********"
click at [207, 210] on div "Job Functions" at bounding box center [222, 212] width 95 height 11
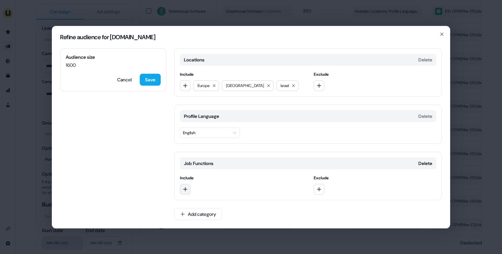
click at [188, 188] on button "button" at bounding box center [185, 189] width 11 height 11
type input "*********"
click at [204, 217] on div "Marketing" at bounding box center [228, 216] width 92 height 11
click at [186, 189] on icon "button" at bounding box center [185, 189] width 5 height 5
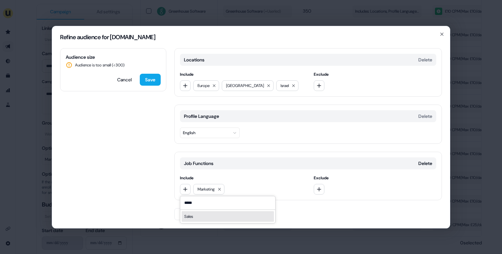
type input "*****"
click at [192, 217] on div "Sales" at bounding box center [228, 216] width 92 height 11
click at [188, 189] on button "button" at bounding box center [185, 189] width 11 height 11
type input "*******"
click at [193, 213] on div "Business Development" at bounding box center [228, 216] width 92 height 11
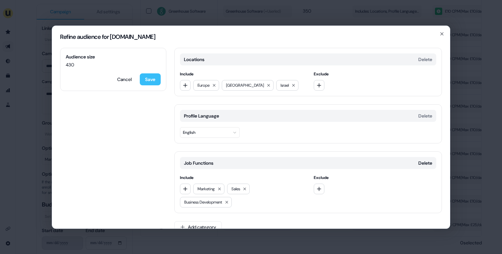
click at [157, 76] on button "Save" at bounding box center [150, 79] width 21 height 12
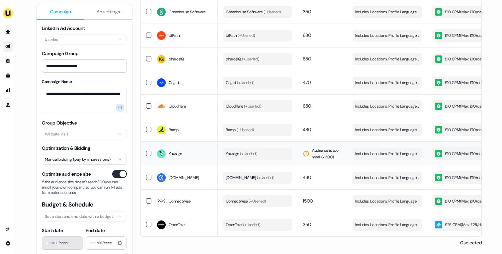
scroll to position [500, 0]
click at [388, 201] on button "Includes: Locations, Profile Language Edit" at bounding box center [387, 201] width 69 height 12
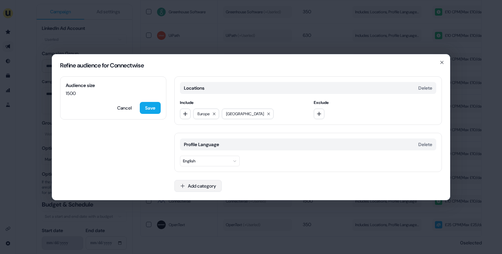
click at [215, 187] on button "Add category" at bounding box center [197, 186] width 47 height 12
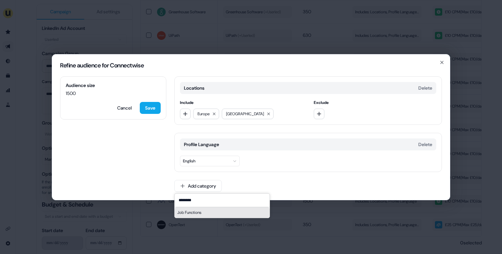
type input "********"
click at [211, 208] on div "Job Functions" at bounding box center [222, 212] width 95 height 11
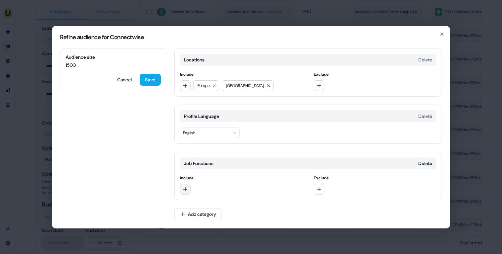
click at [190, 190] on button "button" at bounding box center [185, 189] width 11 height 11
type input "*********"
click at [194, 213] on div "Marketing" at bounding box center [228, 216] width 92 height 11
click at [186, 191] on icon "button" at bounding box center [185, 189] width 5 height 5
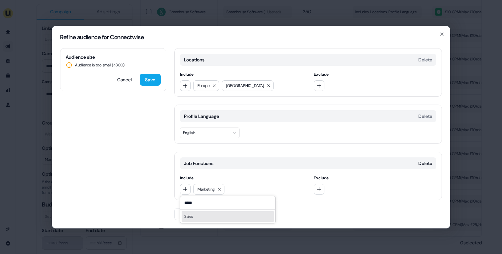
type input "*****"
click at [192, 217] on div "Sales" at bounding box center [228, 216] width 92 height 11
click at [188, 187] on button "button" at bounding box center [185, 189] width 11 height 11
type input "*****"
click at [192, 217] on div "Business Development" at bounding box center [228, 216] width 92 height 11
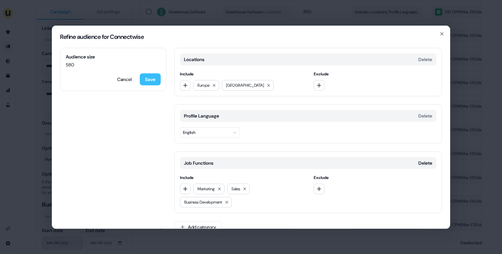
click at [158, 80] on button "Save" at bounding box center [150, 79] width 21 height 12
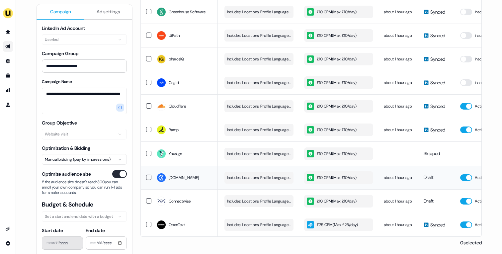
scroll to position [0, 188]
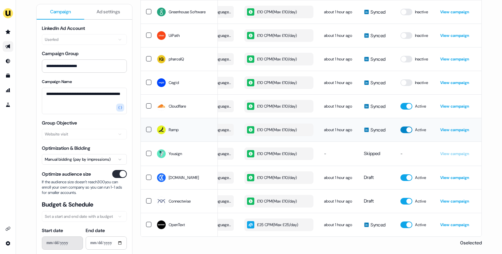
click at [407, 127] on button "button" at bounding box center [406, 129] width 12 height 7
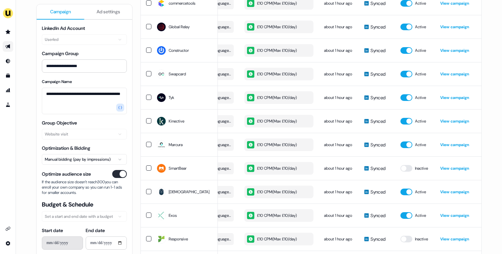
scroll to position [182, 0]
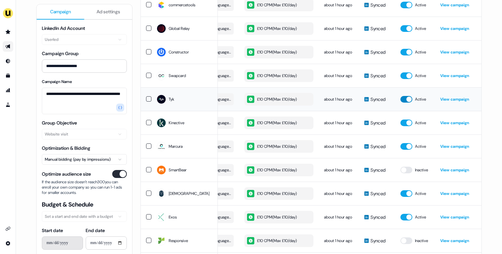
click at [404, 103] on button "button" at bounding box center [406, 99] width 12 height 7
click at [403, 79] on button "button" at bounding box center [406, 75] width 12 height 7
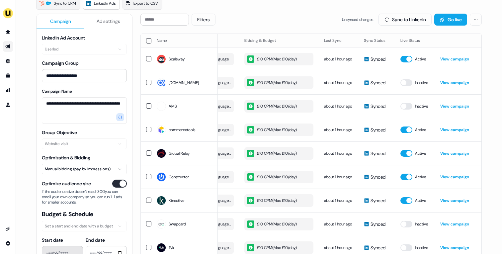
scroll to position [58, 0]
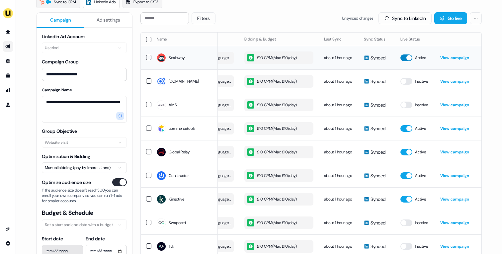
click at [410, 57] on button "button" at bounding box center [406, 57] width 12 height 7
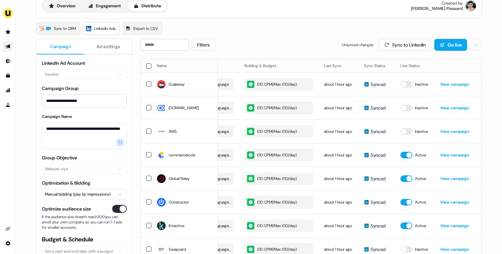
scroll to position [0, 0]
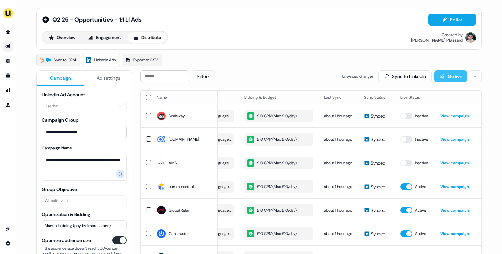
click at [448, 72] on button "Go live" at bounding box center [450, 76] width 33 height 12
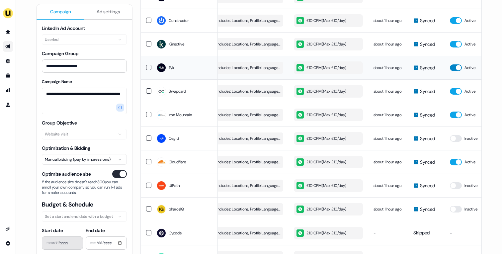
scroll to position [0, 155]
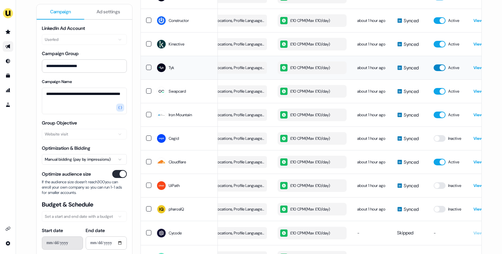
click at [441, 71] on button "button" at bounding box center [440, 67] width 12 height 7
click at [438, 47] on button "button" at bounding box center [440, 44] width 12 height 7
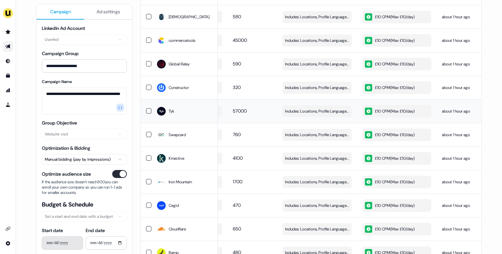
scroll to position [0, 188]
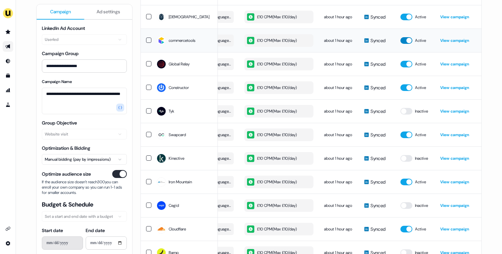
click at [405, 44] on button "button" at bounding box center [406, 40] width 12 height 7
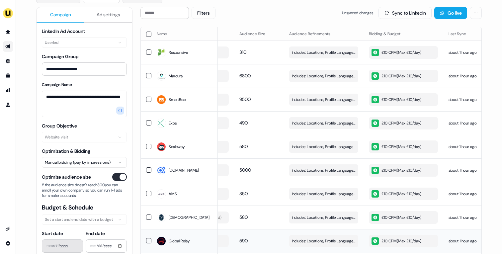
scroll to position [0, 0]
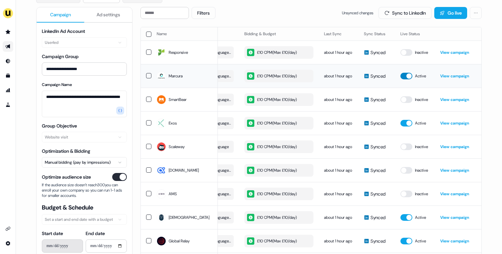
click at [407, 77] on button "button" at bounding box center [406, 76] width 12 height 7
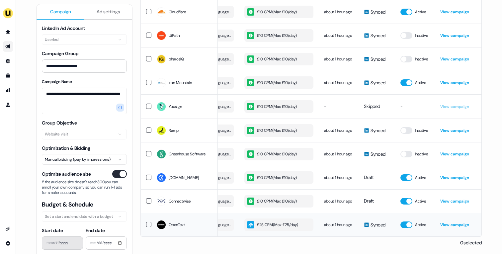
click at [454, 223] on link "View campaign" at bounding box center [454, 224] width 29 height 5
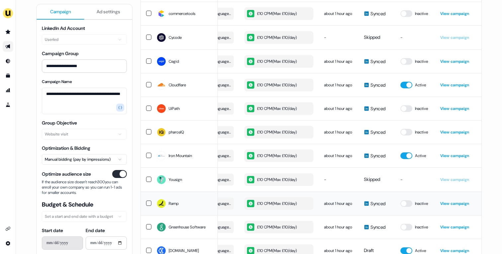
scroll to position [407, 0]
